Goal: Information Seeking & Learning: Learn about a topic

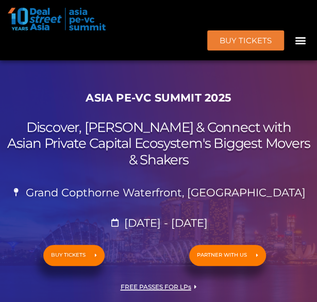
click at [103, 137] on h2 "Discover, Learn & Connect with Asian Private Capital Ecosystem's Biggest Movers…" at bounding box center [158, 144] width 307 height 48
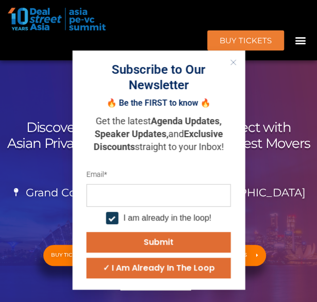
click at [266, 99] on h1 "ASIA PE-VC Summit 2025" at bounding box center [158, 97] width 307 height 13
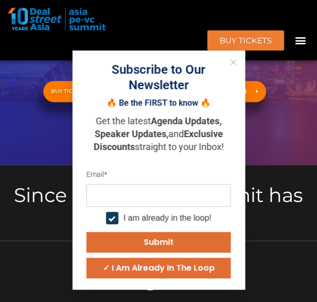
scroll to position [206, 0]
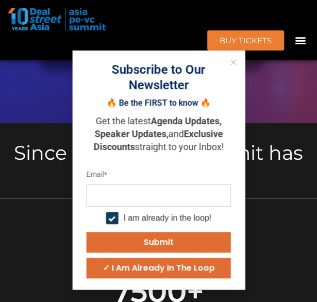
click at [232, 58] on button "Close" at bounding box center [232, 62] width 13 height 13
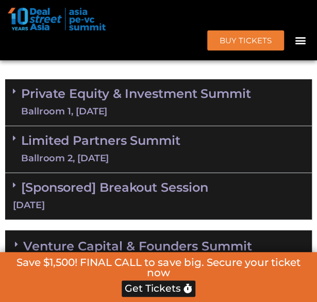
scroll to position [756, 0]
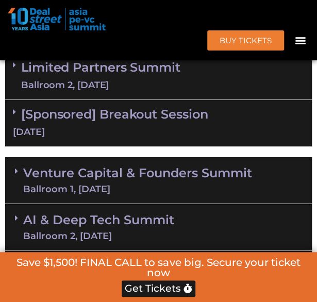
click at [169, 169] on link "Venture Capital & Founders​ Summit Ballroom 1, 11 Sept" at bounding box center [137, 180] width 229 height 27
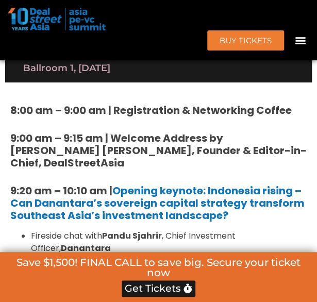
scroll to position [893, 0]
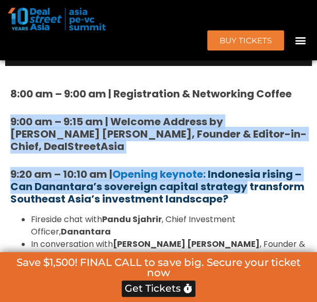
drag, startPoint x: 11, startPoint y: 118, endPoint x: 241, endPoint y: 180, distance: 238.2
click at [241, 180] on link "Indonesia rising – Can Danantara’s sovereign capital strategy transform Southea…" at bounding box center [157, 186] width 294 height 39
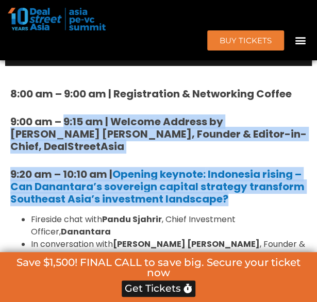
drag, startPoint x: 67, startPoint y: 105, endPoint x: 247, endPoint y: 188, distance: 198.6
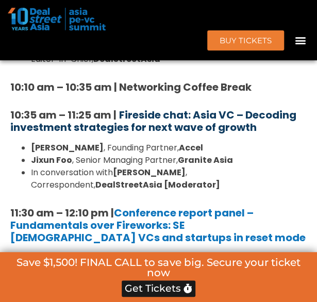
scroll to position [1099, 0]
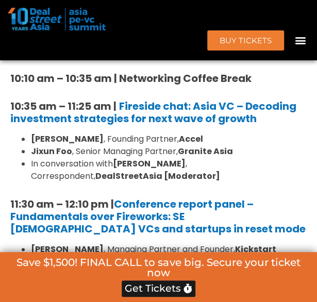
click at [76, 145] on li "Jixun Foo , Senior Managing Partner, Granite Asia" at bounding box center [169, 151] width 276 height 12
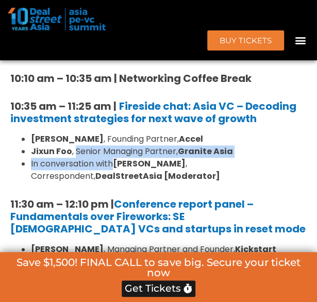
drag, startPoint x: 76, startPoint y: 139, endPoint x: 108, endPoint y: 152, distance: 34.5
click at [108, 152] on ul "Prashanth Prakash , Founding Partner, Accel Jixun Foo , Senior Managing Partner…" at bounding box center [158, 157] width 296 height 49
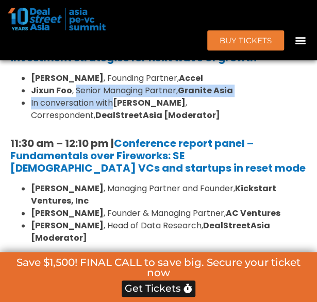
scroll to position [1168, 0]
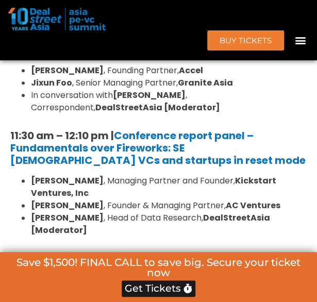
click at [96, 199] on li "Adrian Li , Founder & Managing Partner, AC Ventures" at bounding box center [169, 205] width 276 height 12
drag, startPoint x: 96, startPoint y: 191, endPoint x: 150, endPoint y: 217, distance: 60.2
click at [150, 217] on li "Andi Haswidi , Head of Data Research, DealStreetAsia [Moderator]" at bounding box center [169, 224] width 276 height 25
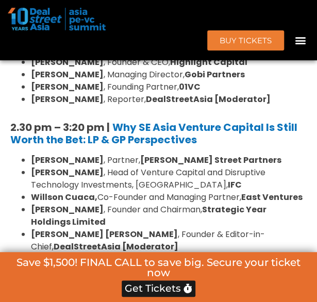
scroll to position [1512, 0]
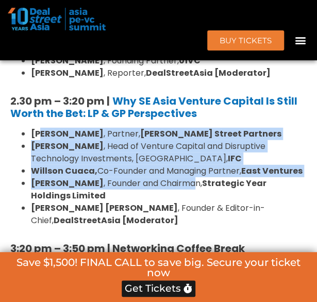
drag, startPoint x: 43, startPoint y: 122, endPoint x: 186, endPoint y: 172, distance: 150.8
click at [186, 172] on ul "Sunil Mishra , Partner, Adams Street Partners Geetali Kumar , Head of Venture C…" at bounding box center [158, 177] width 296 height 99
click at [186, 177] on li "Conrad Tsang , Founder and Chairman, Strategic Year Holdings Limited" at bounding box center [169, 189] width 276 height 25
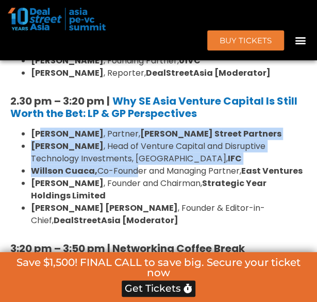
drag, startPoint x: 186, startPoint y: 172, endPoint x: 136, endPoint y: 157, distance: 51.5
click at [136, 157] on ul "Sunil Mishra , Partner, Adams Street Partners Geetali Kumar , Head of Venture C…" at bounding box center [158, 177] width 296 height 99
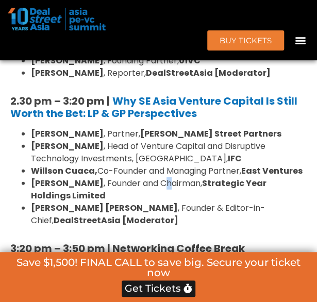
drag, startPoint x: 136, startPoint y: 157, endPoint x: 159, endPoint y: 171, distance: 26.6
click at [159, 177] on li "Conrad Tsang , Founder and Chairman, Strategic Year Holdings Limited" at bounding box center [169, 189] width 276 height 25
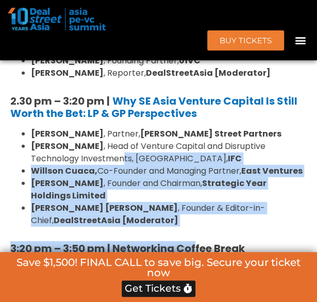
drag, startPoint x: 159, startPoint y: 171, endPoint x: 124, endPoint y: 148, distance: 41.7
click at [124, 148] on div "8:00 am – 9:00 am | Registration & Networking Coffee 9:00 am – 9:15 am | Welcom…" at bounding box center [158, 47] width 296 height 1157
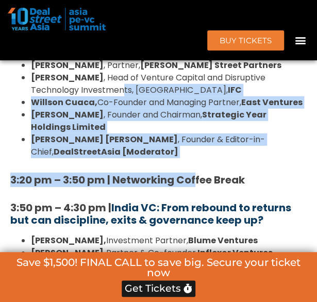
scroll to position [1649, 0]
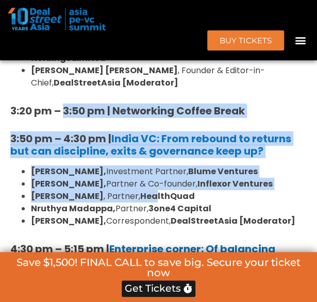
drag, startPoint x: 146, startPoint y: 179, endPoint x: 65, endPoint y: 98, distance: 114.8
click at [147, 190] on strong "HealthQuad" at bounding box center [167, 196] width 55 height 12
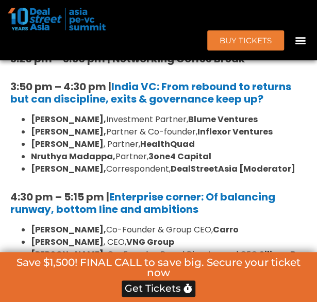
scroll to position [1718, 0]
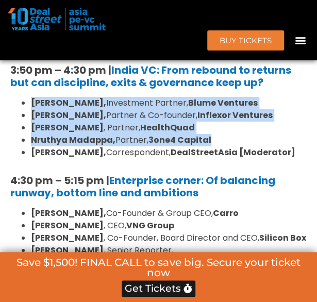
drag, startPoint x: 29, startPoint y: 92, endPoint x: 224, endPoint y: 127, distance: 197.4
click at [224, 127] on ul "Arpit Agarwal, Investment Partner, Blume Ventures Pratip Mazumdar, Partner & Co…" at bounding box center [158, 128] width 296 height 62
click at [224, 134] on li "Nruthya Madappa, Partner, 3one4 Capital" at bounding box center [169, 140] width 276 height 12
click at [203, 134] on strong "3one4 Capital" at bounding box center [179, 140] width 63 height 12
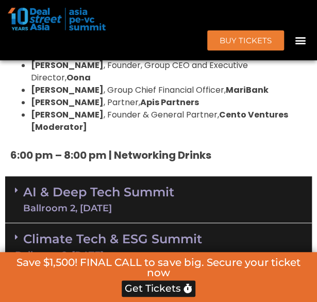
scroll to position [1992, 0]
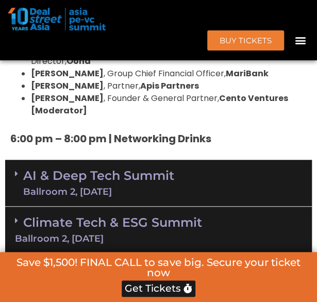
click at [86, 187] on div "Ballroom 2, 11 Sept" at bounding box center [98, 191] width 151 height 9
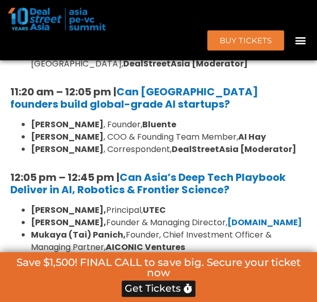
scroll to position [2336, 0]
